Goal: Contribute content: Add original content to the website for others to see

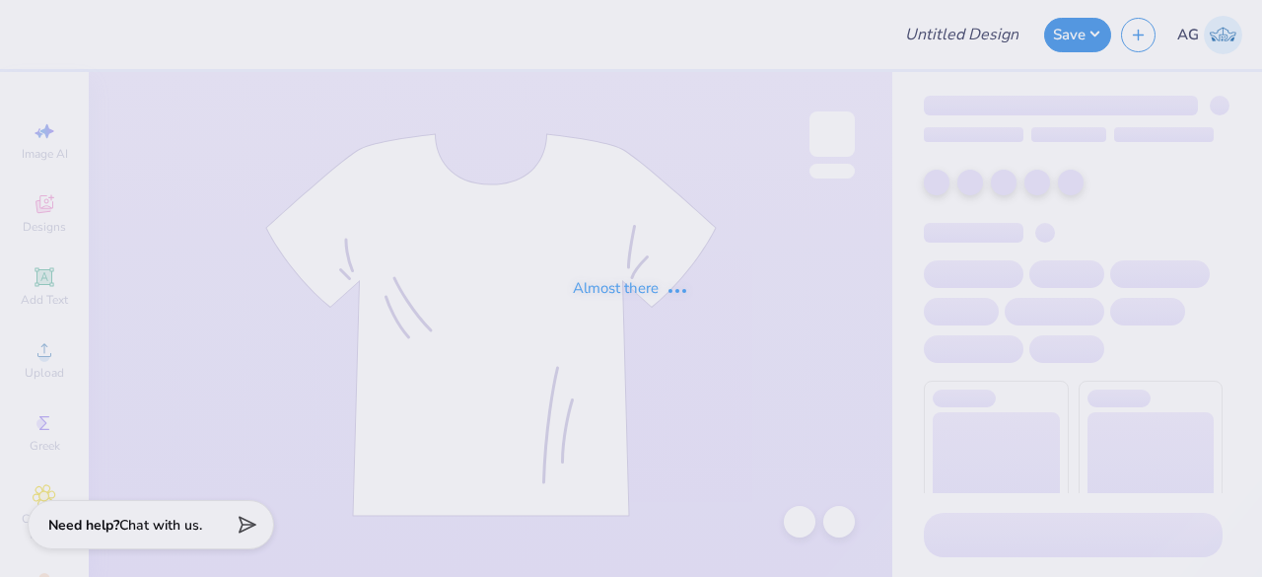
type input "tees for [MEDICAL_DATA] awareness [PERSON_NAME]"
type input "40"
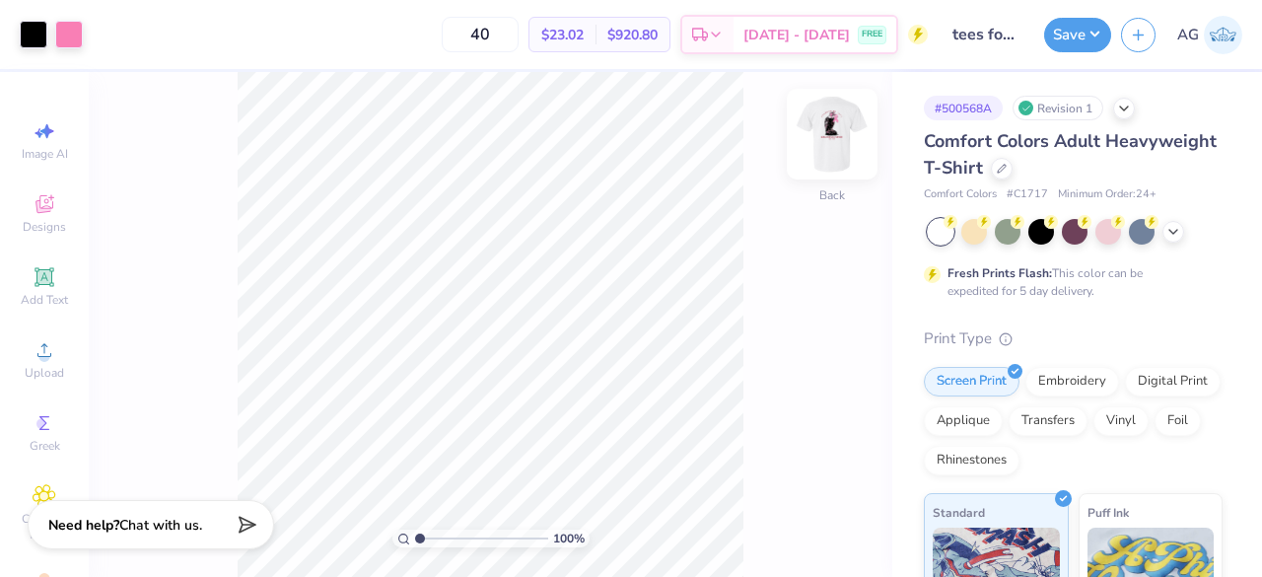
click at [818, 125] on img at bounding box center [832, 134] width 79 height 79
type input "3.97"
click at [458, 536] on input "range" at bounding box center [481, 538] width 133 height 18
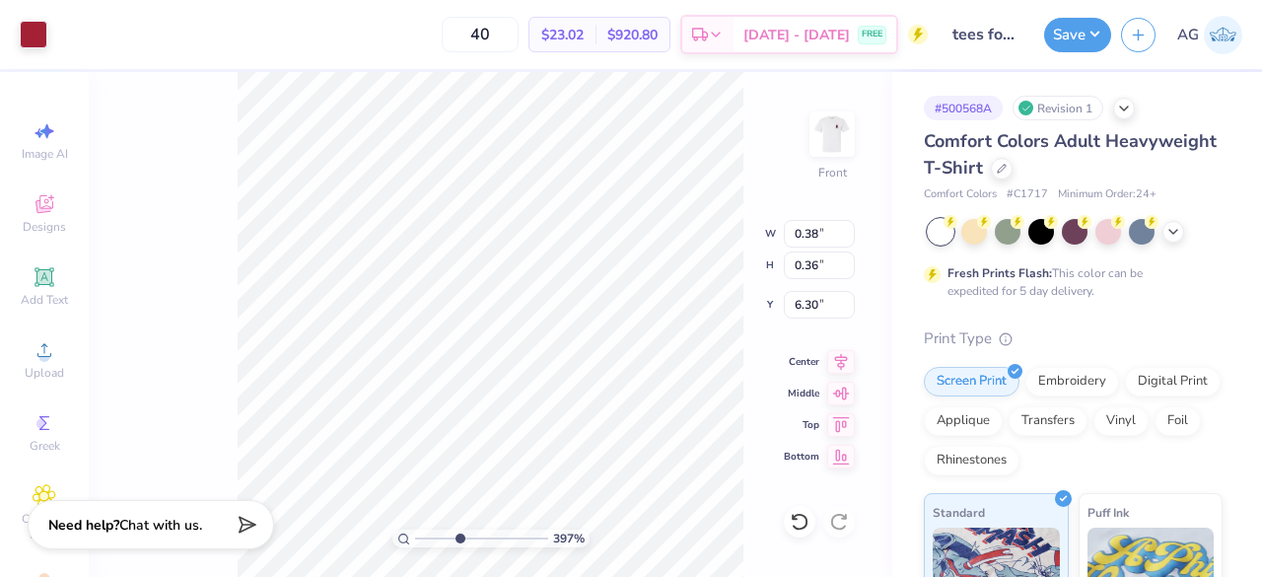
type input "0.42"
type input "0.43"
type input "5.72"
type input "0.47"
type input "0.49"
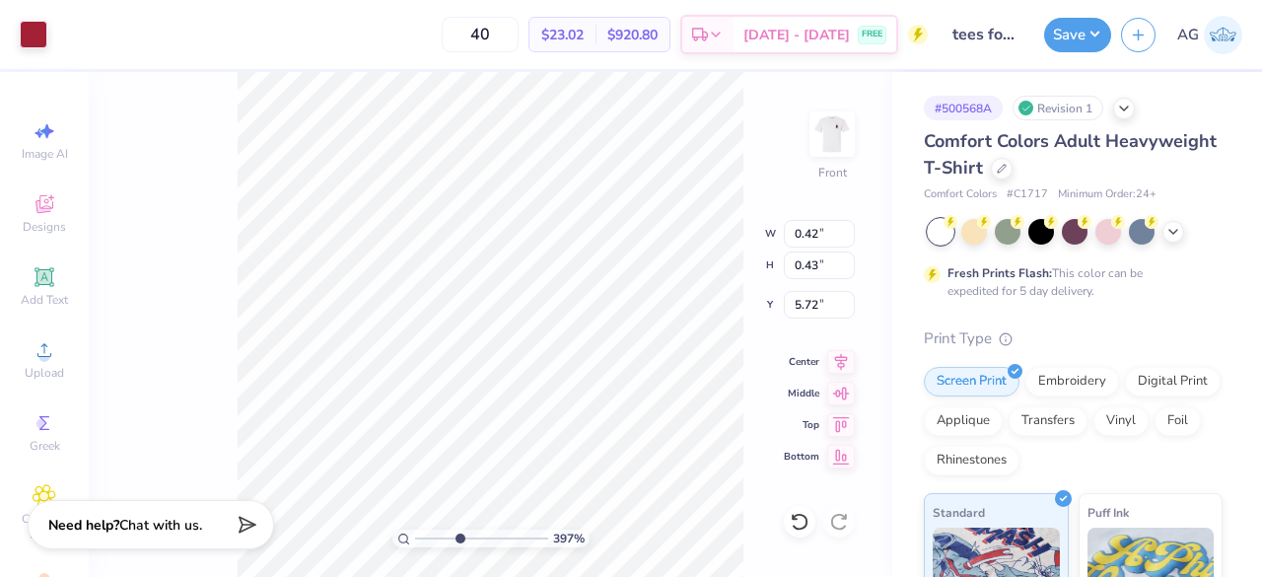
type input "5.28"
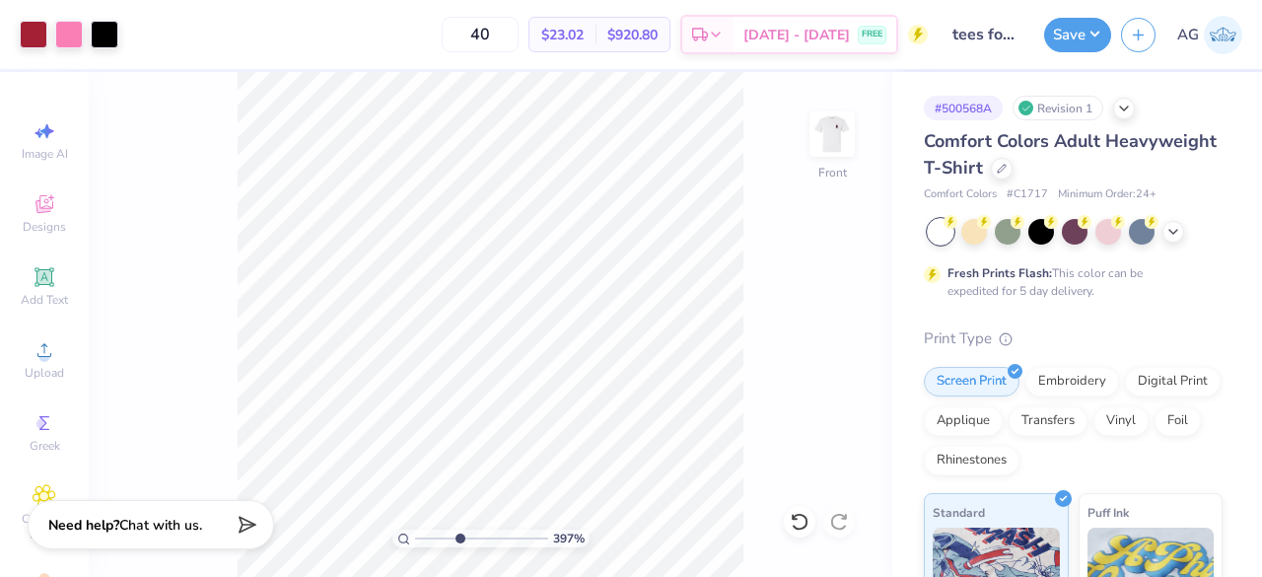
type input "1.19"
click at [422, 537] on input "range" at bounding box center [481, 538] width 133 height 18
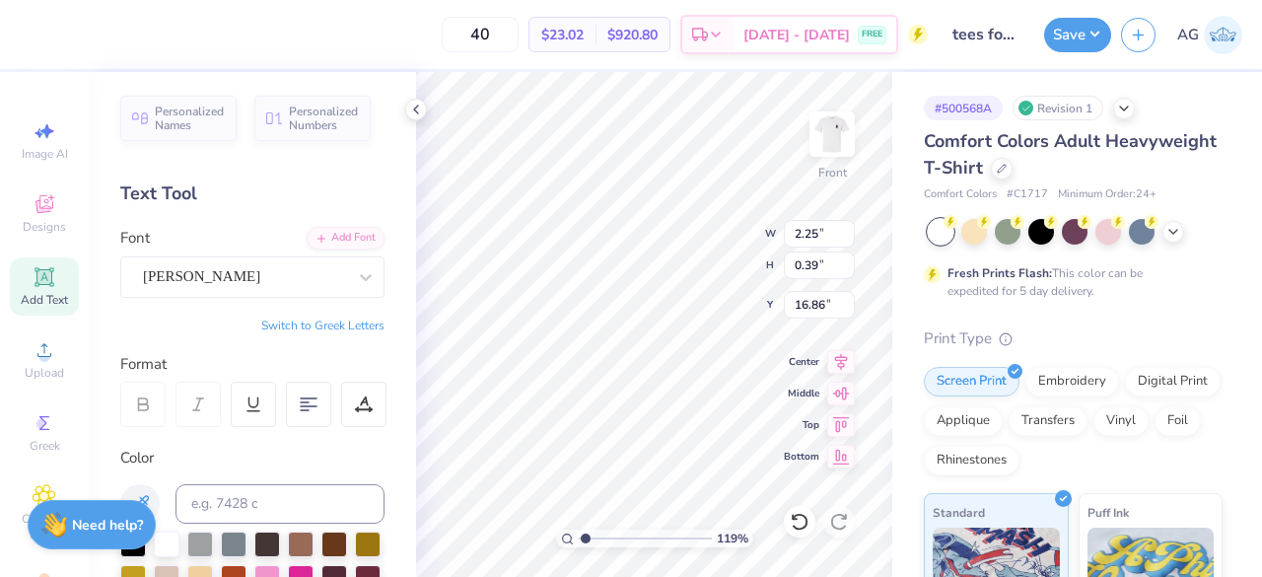
type input "16.86"
type input "8.39"
type input "11.81"
type textarea "2"
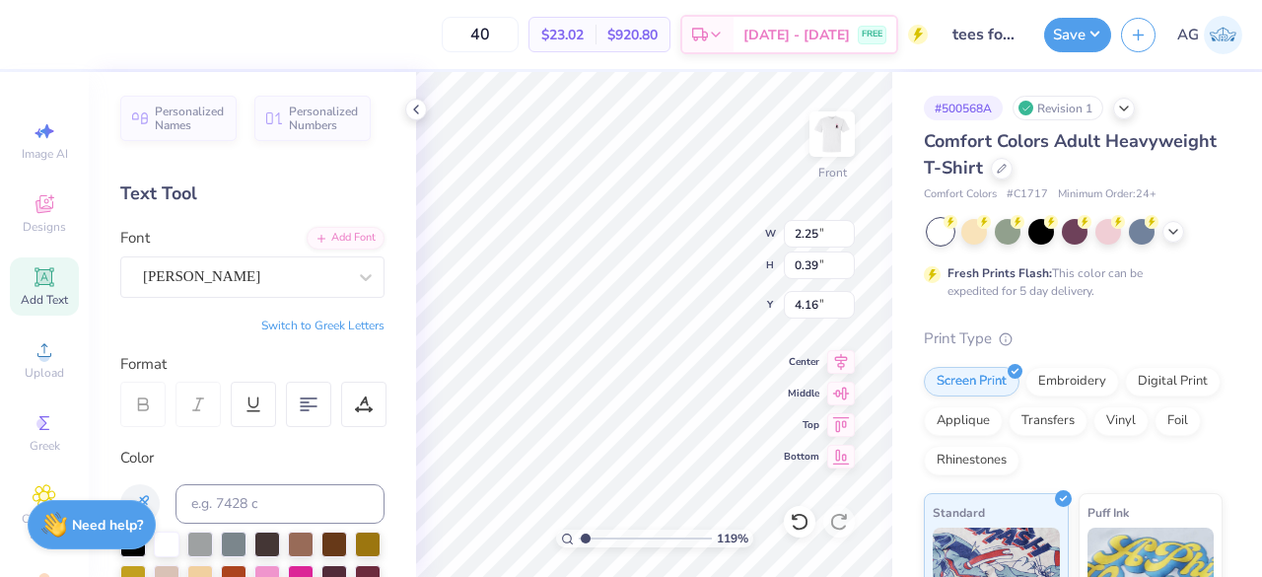
type textarea "!985"
type textarea "1985"
